Goal: Transaction & Acquisition: Obtain resource

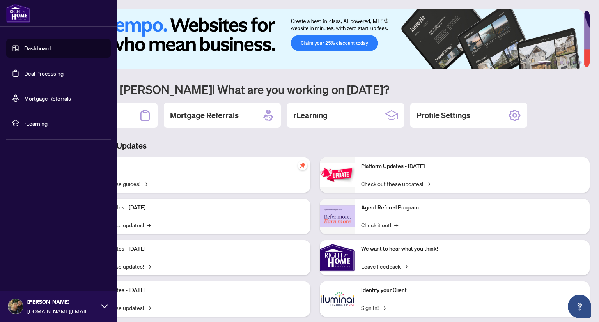
click at [36, 73] on link "Deal Processing" at bounding box center [43, 73] width 39 height 7
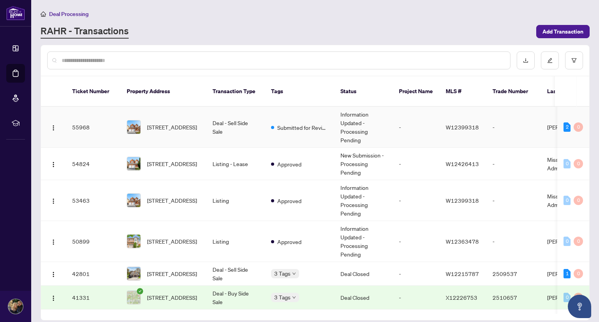
click at [60, 121] on td at bounding box center [53, 127] width 25 height 41
click at [51, 125] on img "button" at bounding box center [53, 128] width 6 height 6
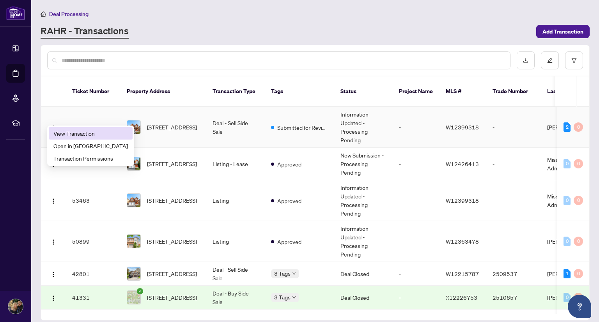
click at [69, 133] on span "View Transaction" at bounding box center [90, 133] width 74 height 9
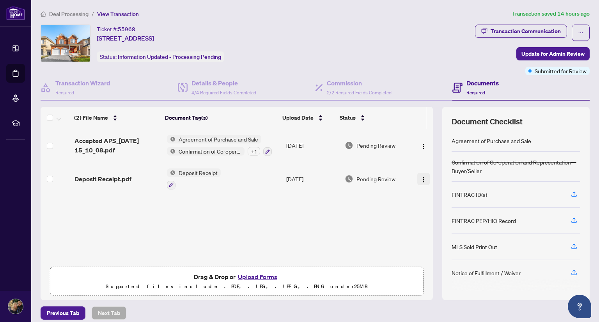
click at [420, 179] on img "button" at bounding box center [423, 180] width 6 height 6
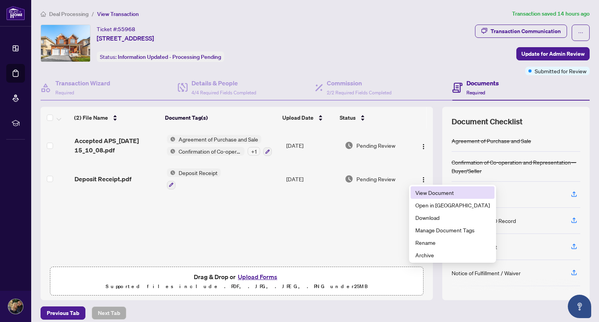
click at [426, 194] on span "View Document" at bounding box center [452, 192] width 74 height 9
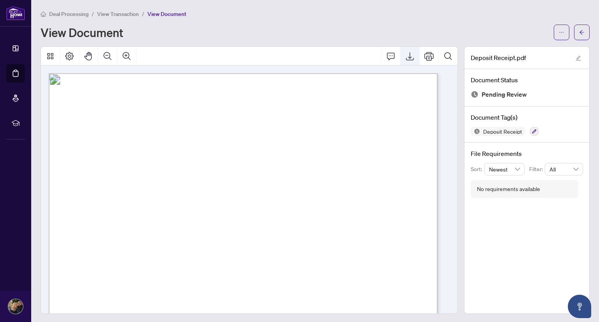
click at [407, 58] on icon "Export" at bounding box center [409, 55] width 9 height 9
